Goal: Ask a question: Seek information or help from site administrators or community

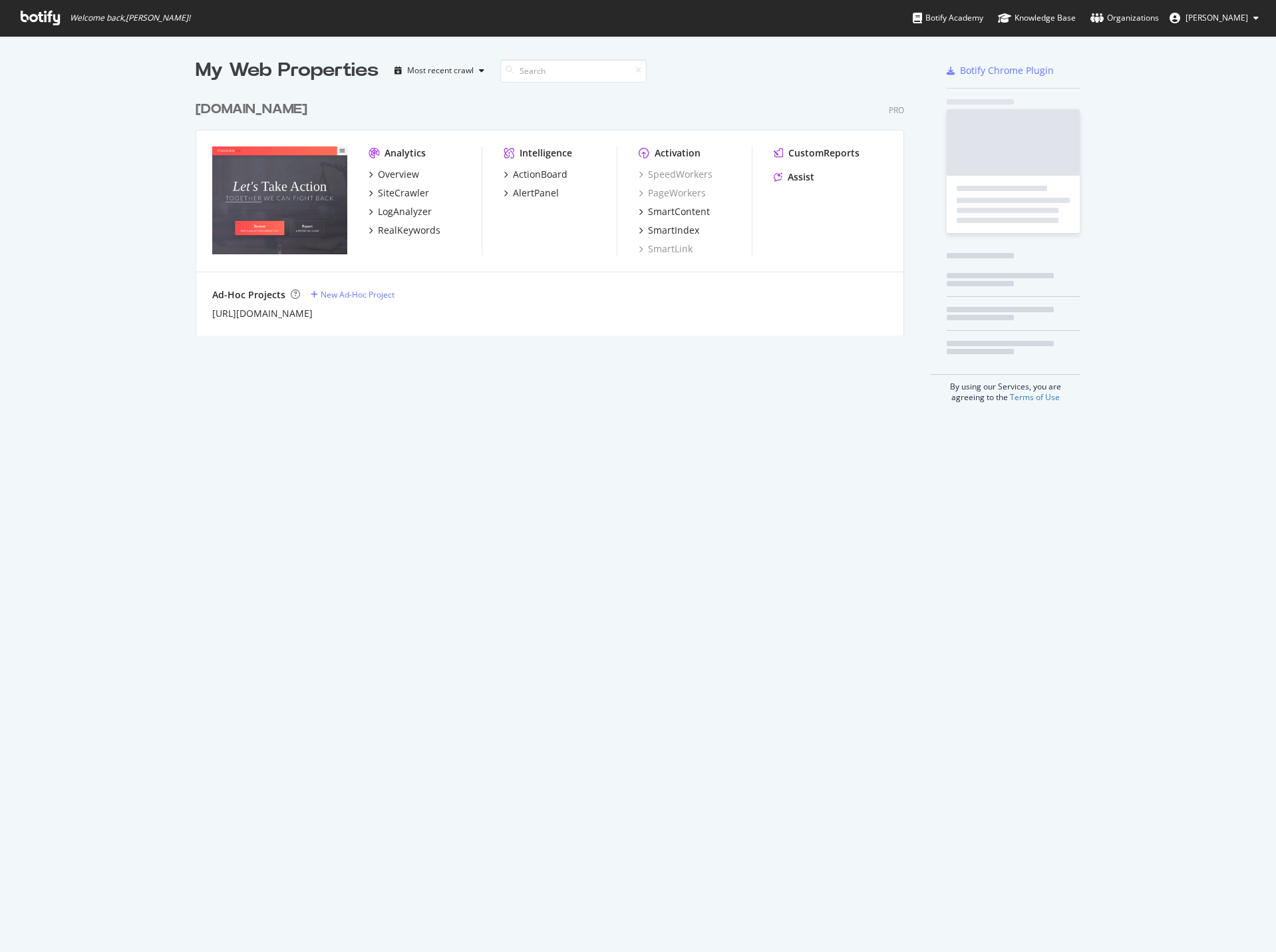
scroll to position [942, 1256]
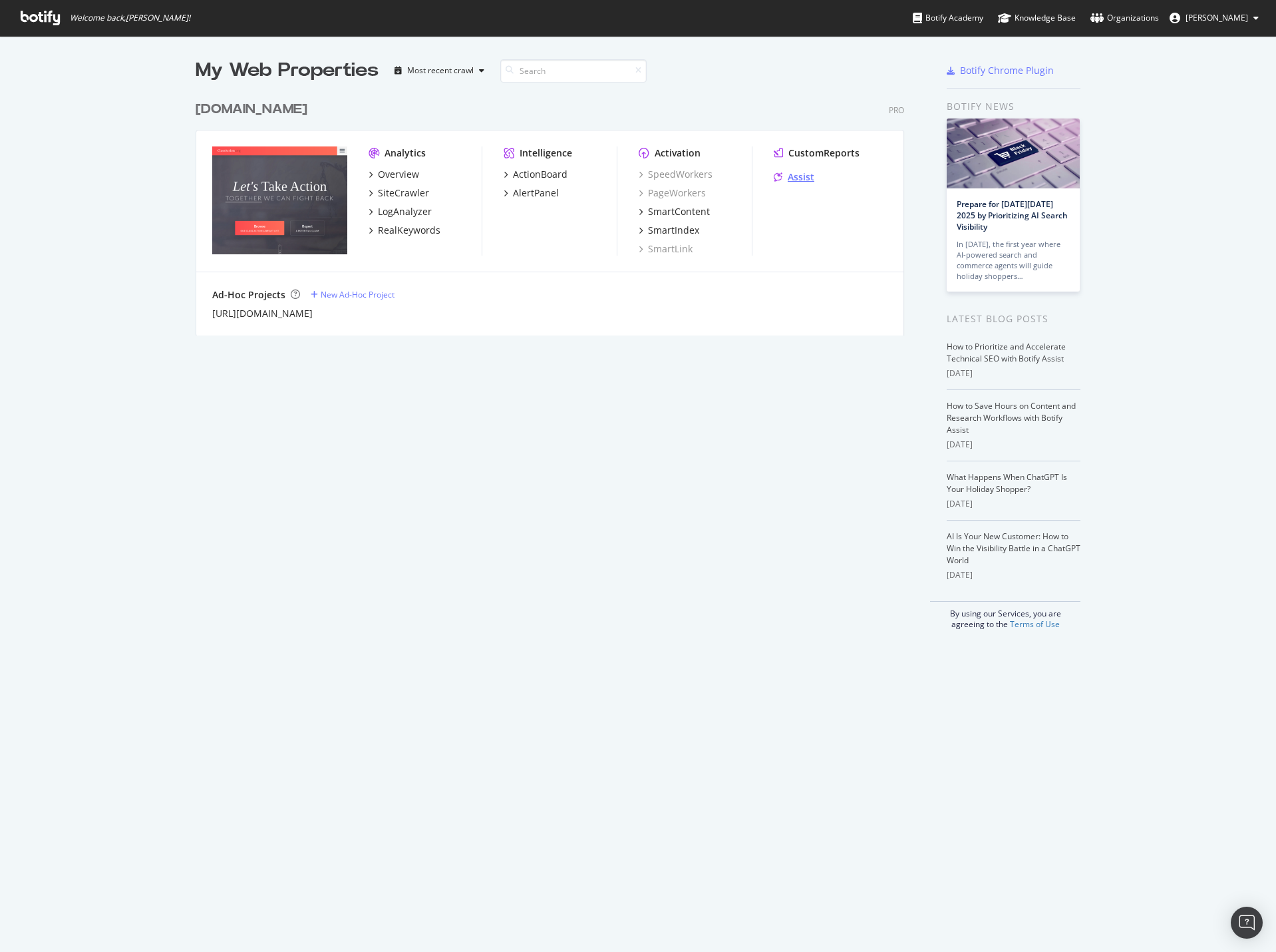
click at [797, 173] on div "Assist" at bounding box center [801, 176] width 27 height 13
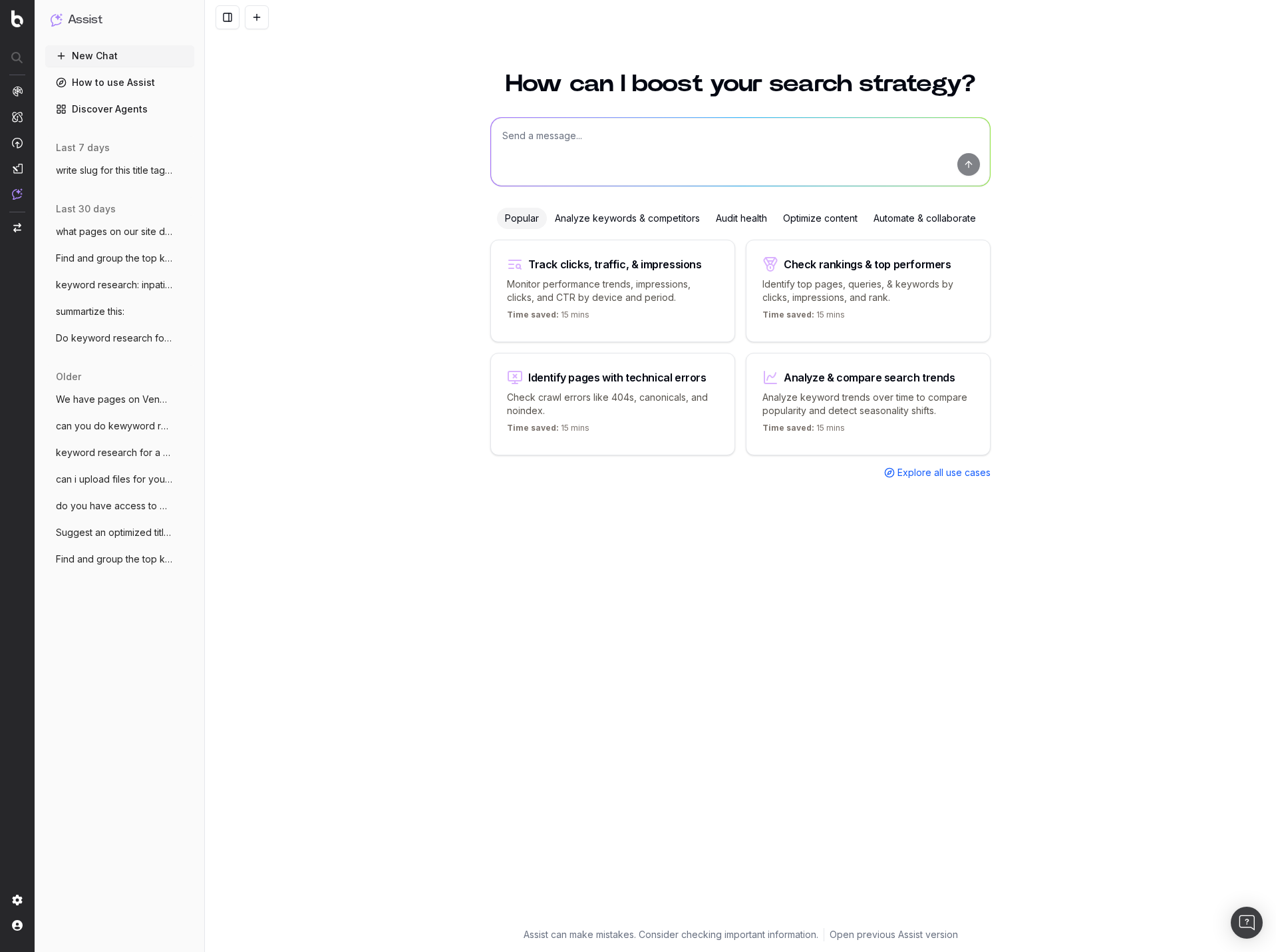
click at [639, 160] on textarea at bounding box center [740, 152] width 499 height 68
click at [783, 123] on textarea "what are the title tags for pages dealing with [PERSON_NAME] on" at bounding box center [740, 152] width 499 height 68
type textarea "what are the title tags for pages dealing with CEMA on our site"
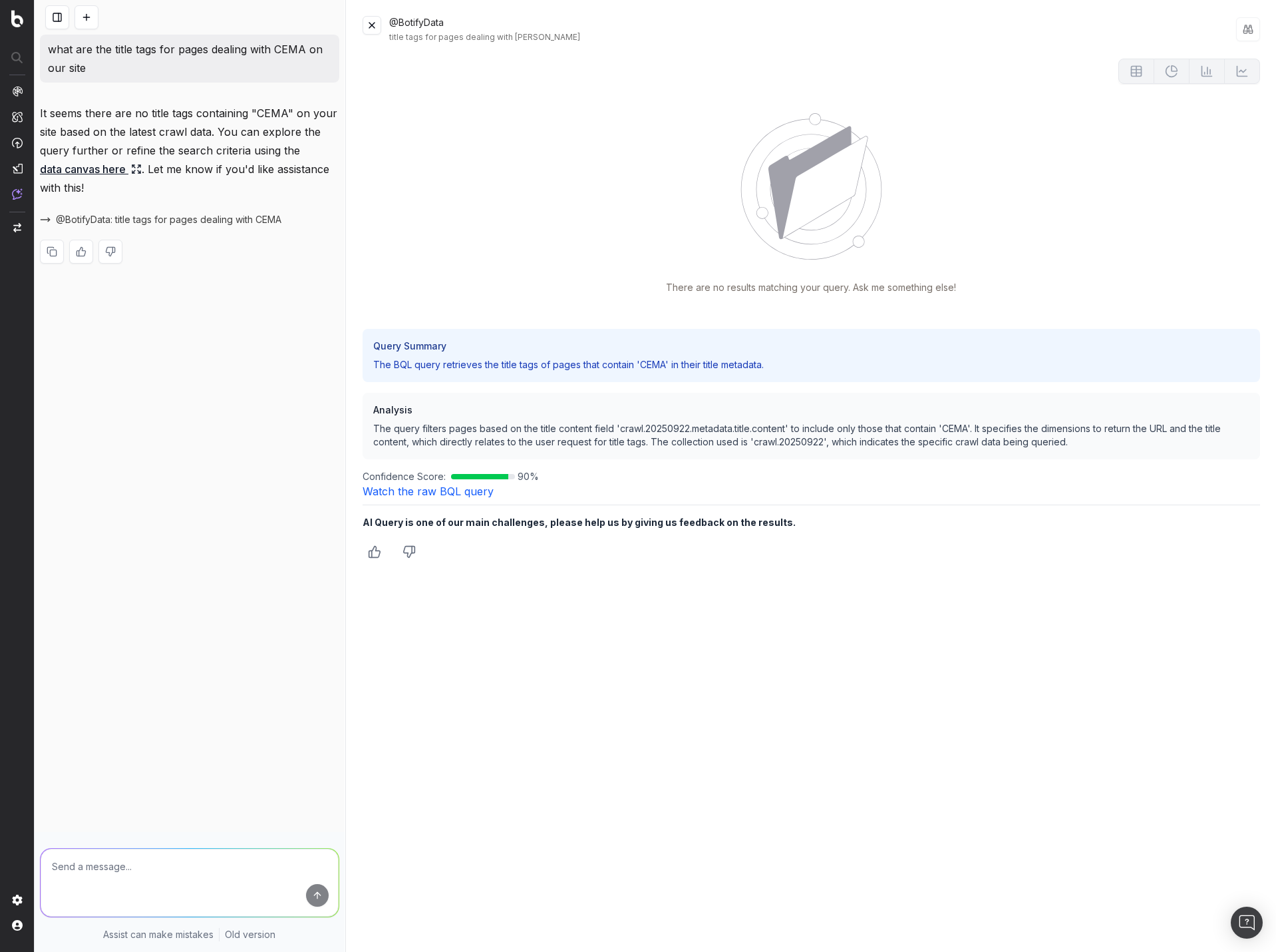
click at [111, 865] on textarea at bounding box center [190, 883] width 298 height 68
click at [413, 553] on icon "Thumbs down" at bounding box center [409, 551] width 11 height 11
click at [542, 594] on textarea at bounding box center [811, 600] width 897 height 52
type textarea "I asked for pages "dealing with" CEMA, not for ones that have it in the title t…"
click at [1243, 643] on button "Submit" at bounding box center [1237, 644] width 45 height 18
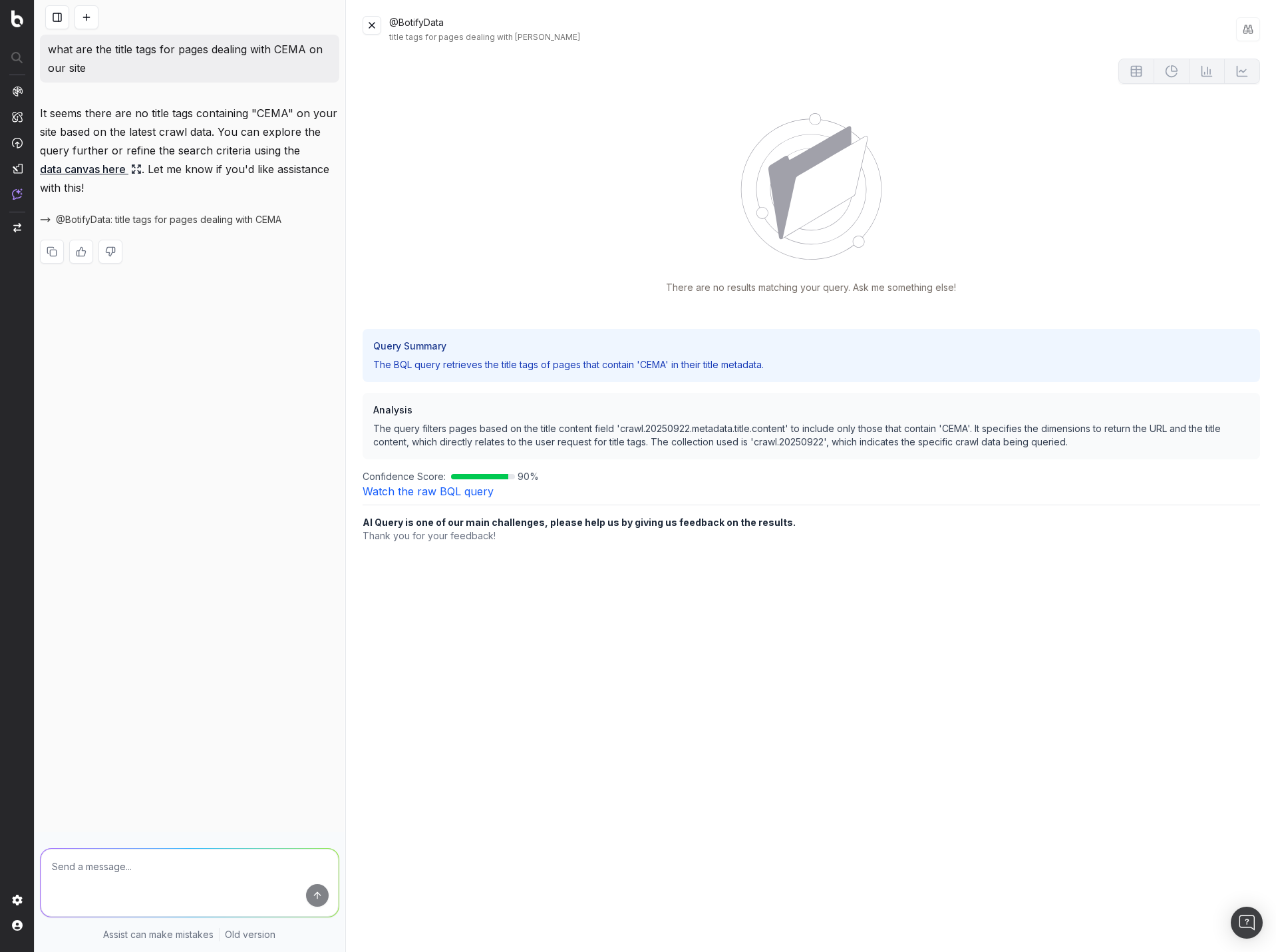
click at [161, 865] on textarea at bounding box center [190, 883] width 298 height 68
type textarea "I'm asking you to retrieve the title tags for all pages that have CEMA in the c…"
click at [374, 30] on button at bounding box center [371, 24] width 18 height 18
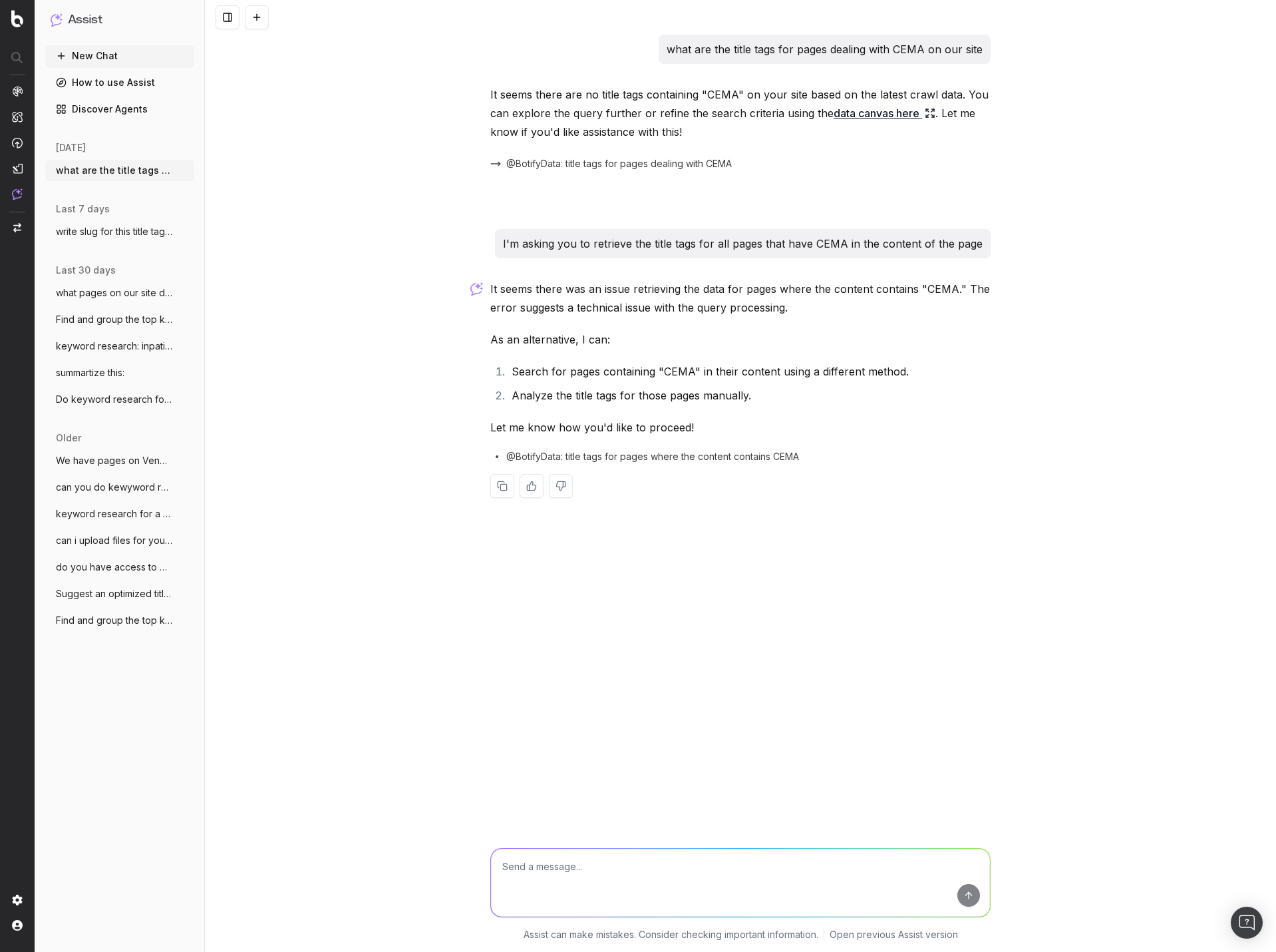
click at [749, 865] on textarea at bounding box center [740, 883] width 499 height 68
type textarea "number 1"
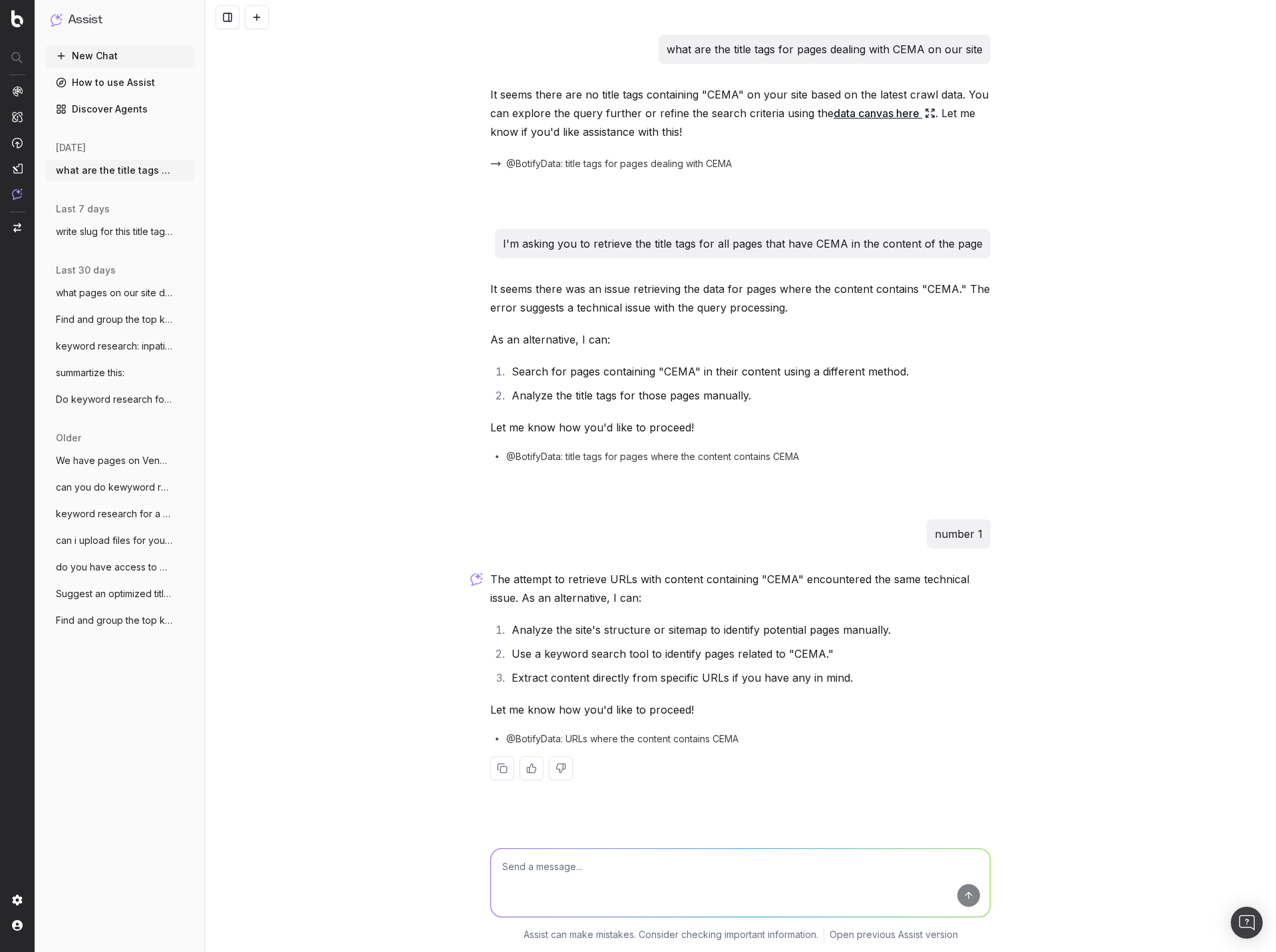
click at [749, 865] on textarea at bounding box center [740, 883] width 499 height 68
click at [706, 869] on textarea at bounding box center [740, 883] width 499 height 68
type textarea "T"
click at [640, 865] on textarea at bounding box center [740, 883] width 499 height 68
